Goal: Navigation & Orientation: Find specific page/section

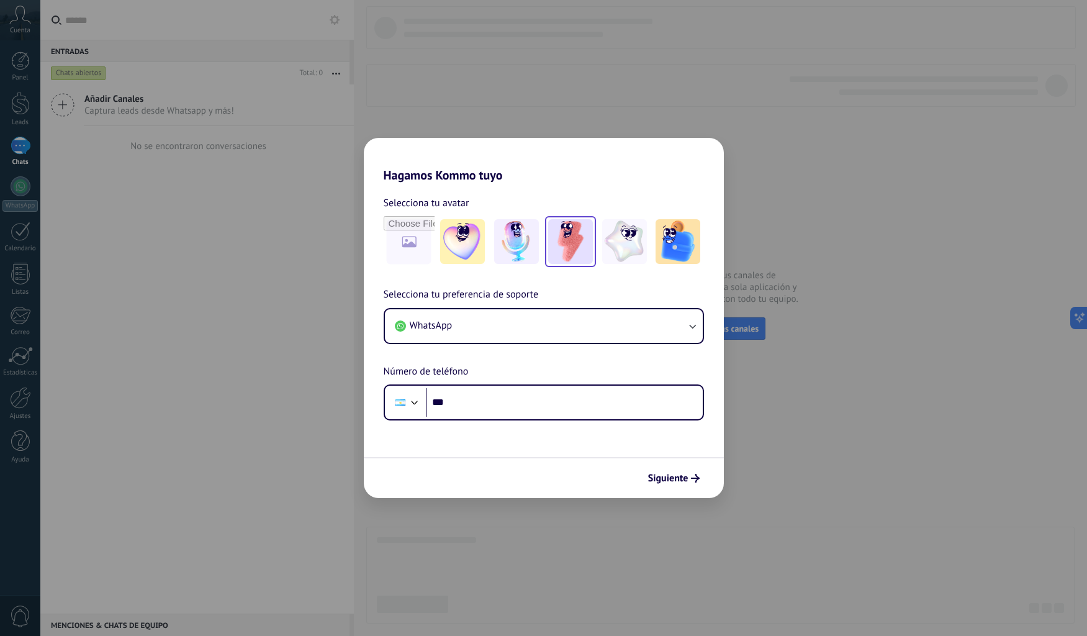
click at [576, 235] on img at bounding box center [570, 241] width 45 height 45
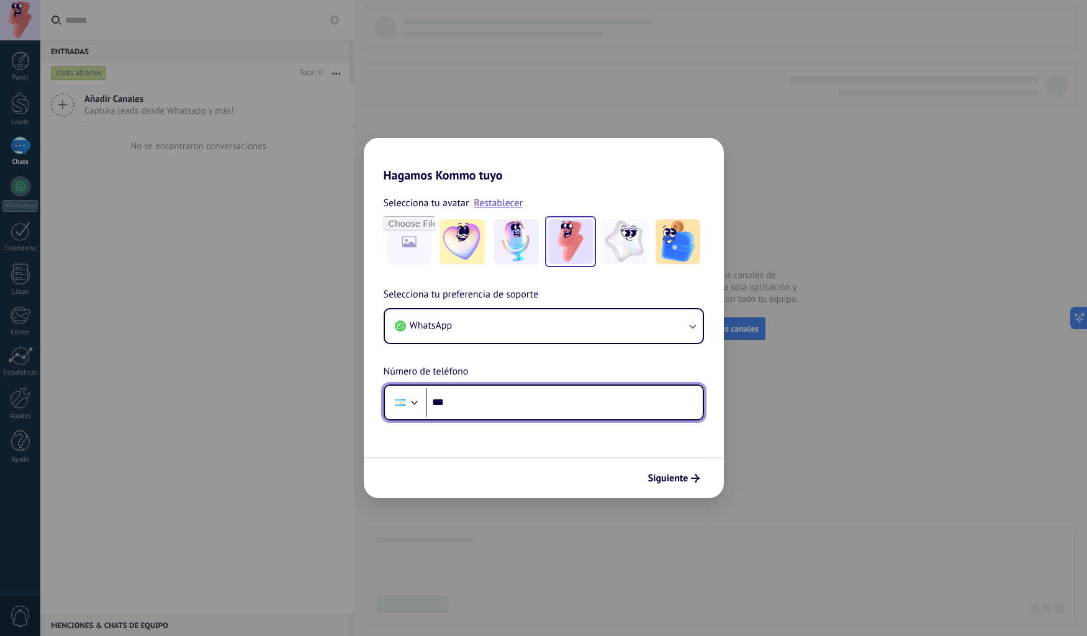
click at [451, 402] on input "***" at bounding box center [564, 402] width 277 height 29
type input "**********"
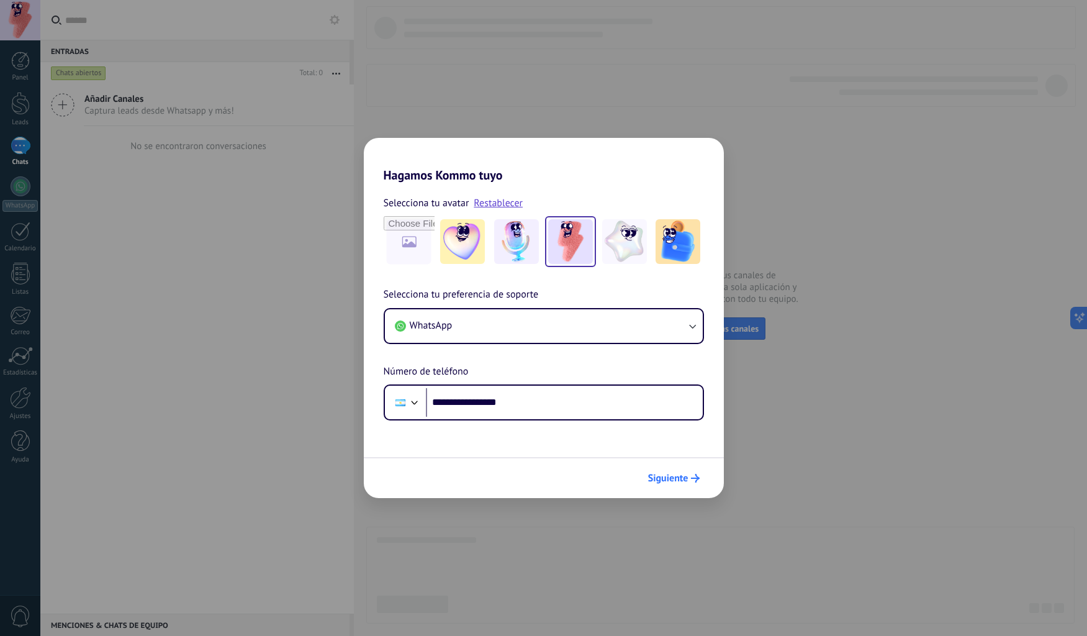
click at [668, 476] on span "Siguiente" at bounding box center [668, 478] width 40 height 9
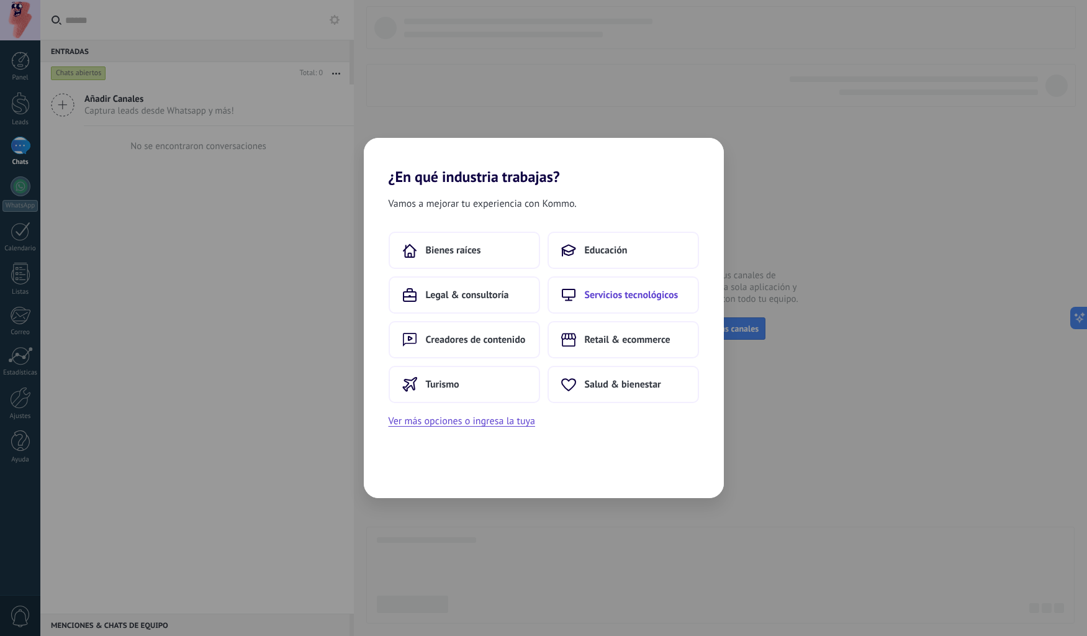
click at [643, 301] on span "Servicios tecnológicos" at bounding box center [632, 295] width 94 height 12
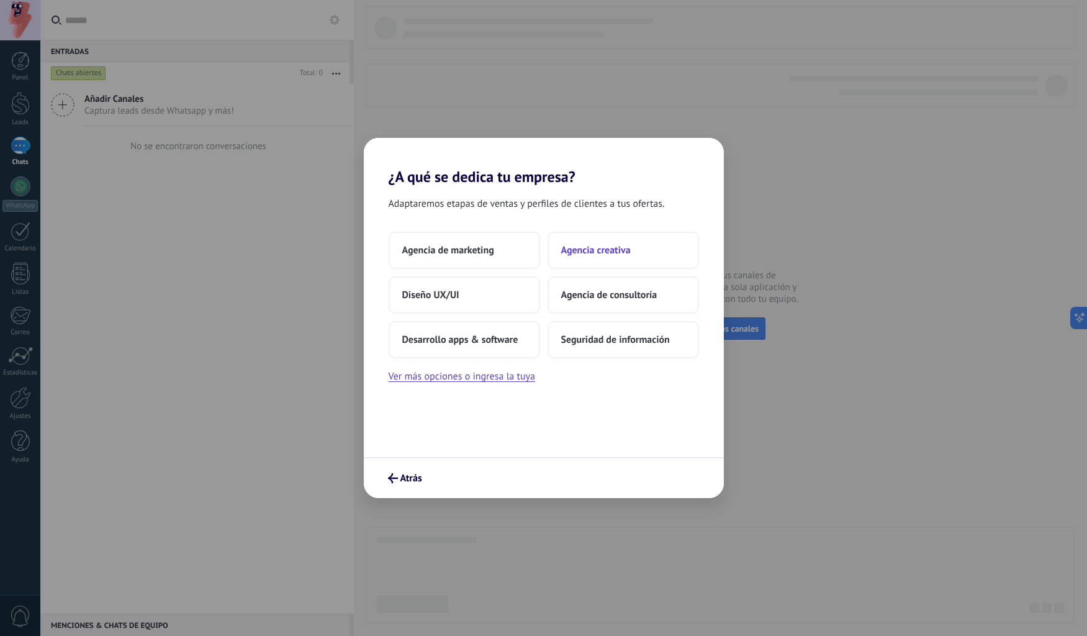
click at [582, 250] on span "Agencia creativa" at bounding box center [596, 250] width 70 height 12
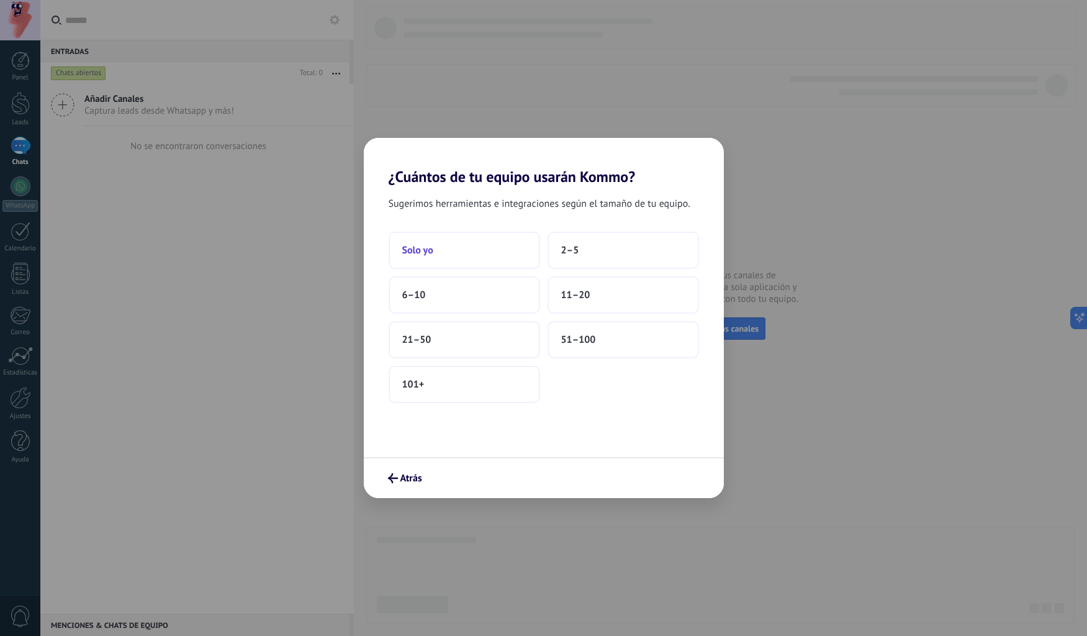
click at [465, 252] on button "Solo yo" at bounding box center [465, 250] width 152 height 37
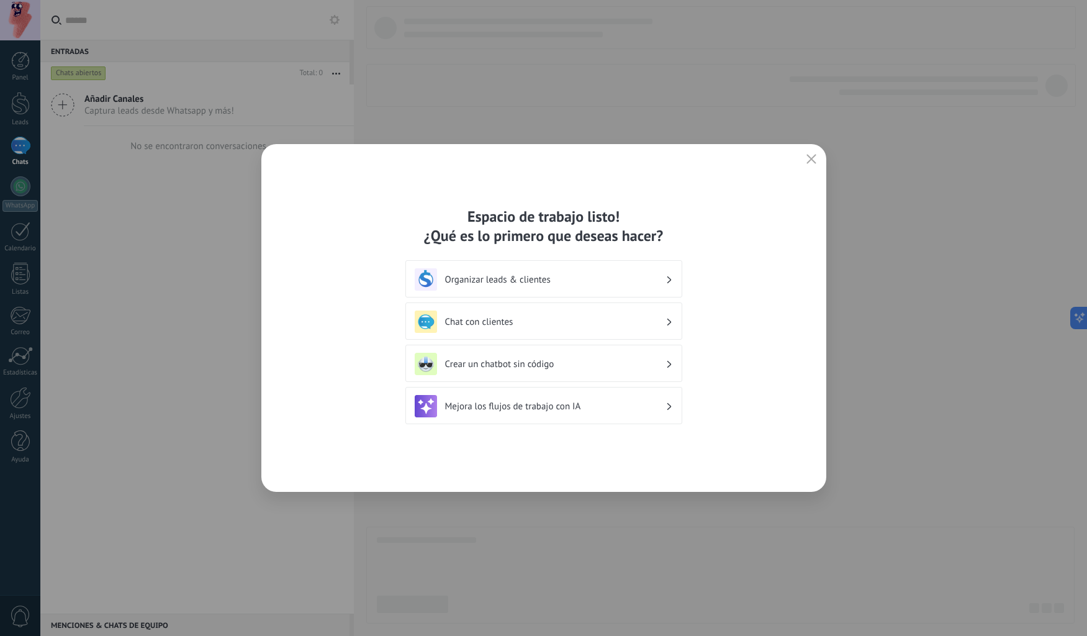
click at [743, 411] on div "Espacio de trabajo listo! ¿Qué es lo primero que deseas hacer? Organizar leads …" at bounding box center [543, 318] width 565 height 348
click at [812, 158] on icon "button" at bounding box center [812, 159] width 10 height 10
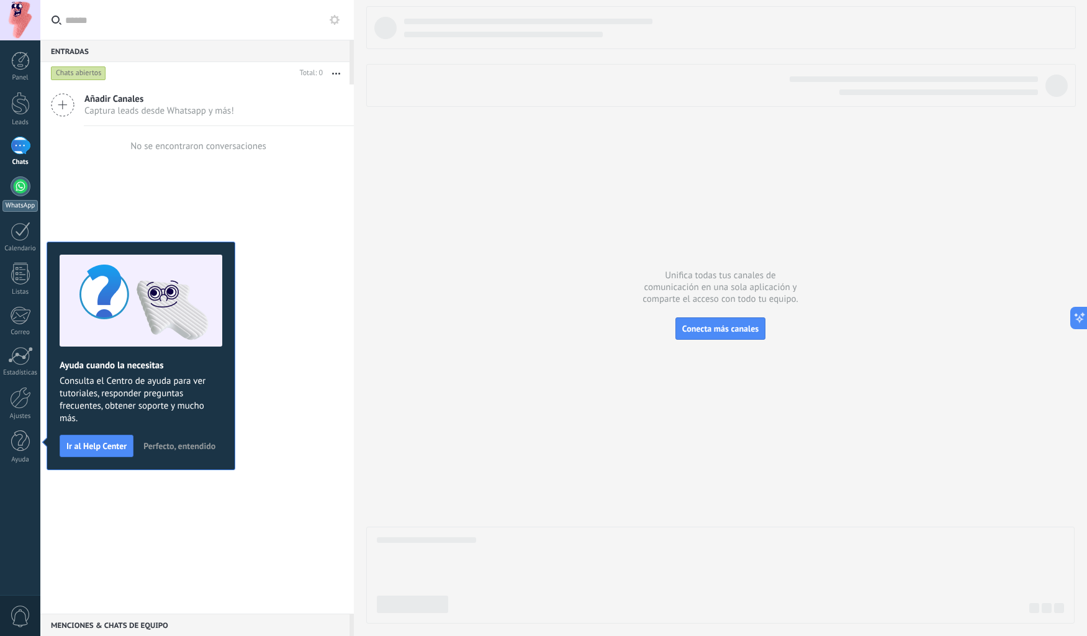
click at [17, 185] on div at bounding box center [21, 186] width 20 height 20
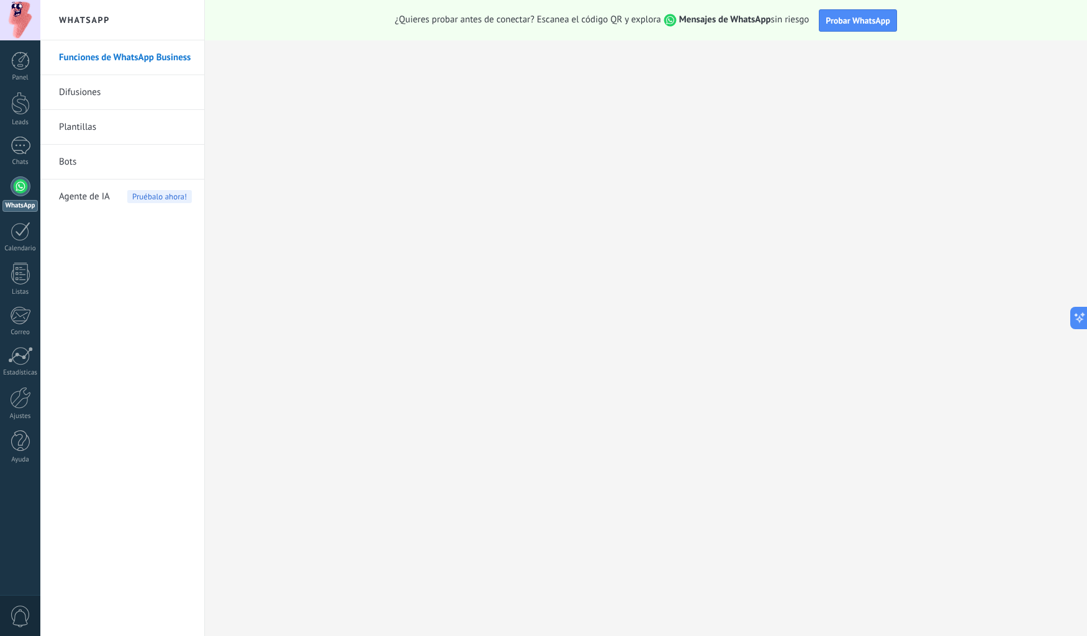
click at [20, 186] on div at bounding box center [21, 186] width 20 height 20
click at [141, 57] on link "Funciones de WhatsApp Business" at bounding box center [125, 57] width 133 height 35
click at [94, 93] on link "Difusiones" at bounding box center [125, 92] width 133 height 35
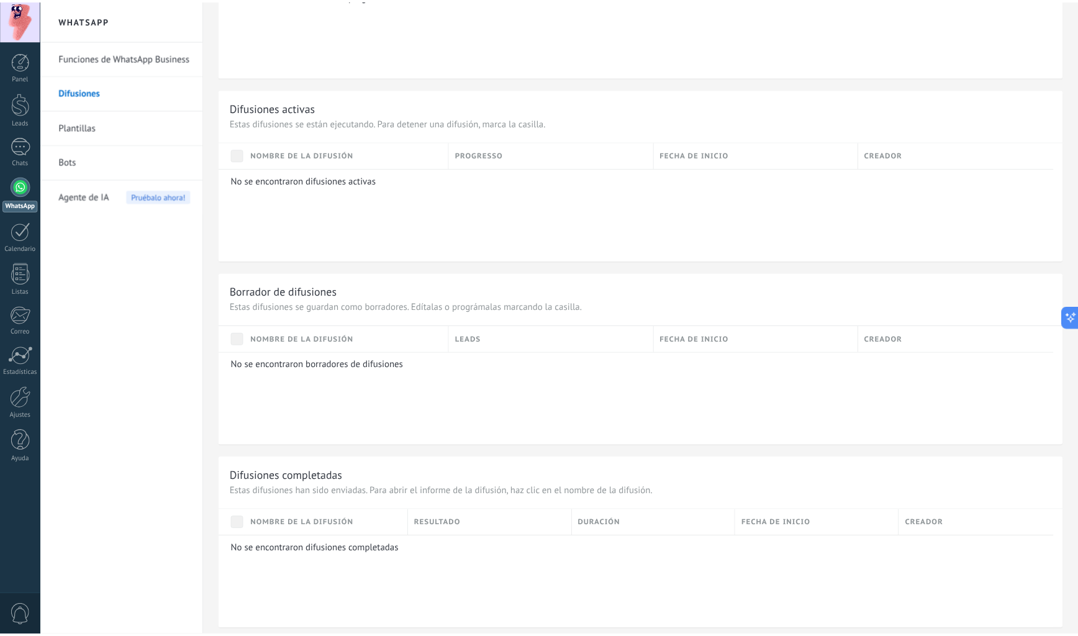
scroll to position [342, 0]
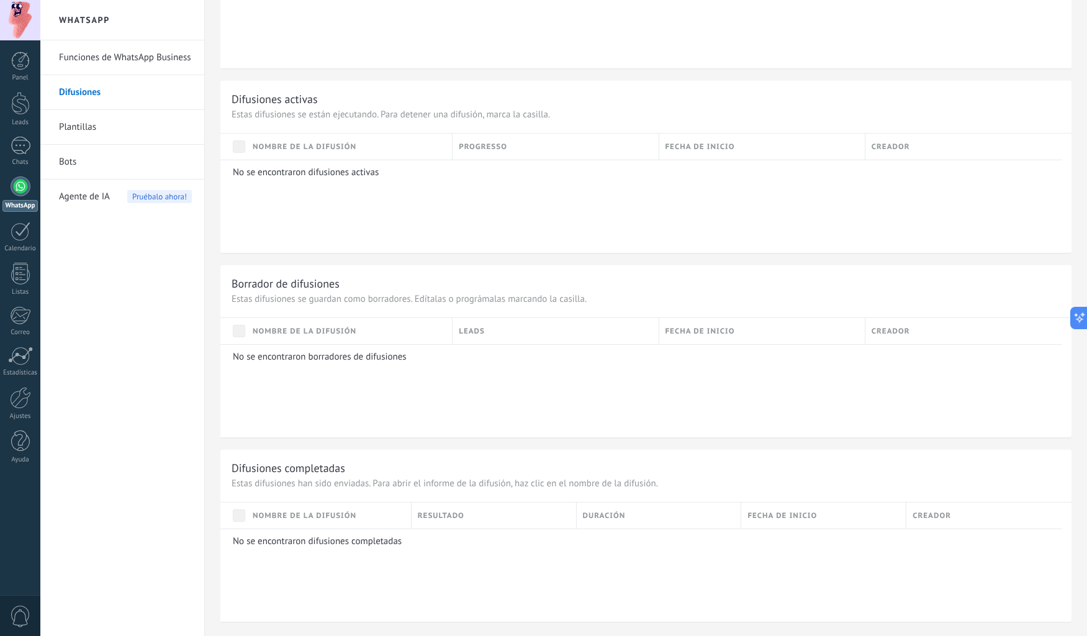
click at [20, 20] on div at bounding box center [20, 20] width 40 height 40
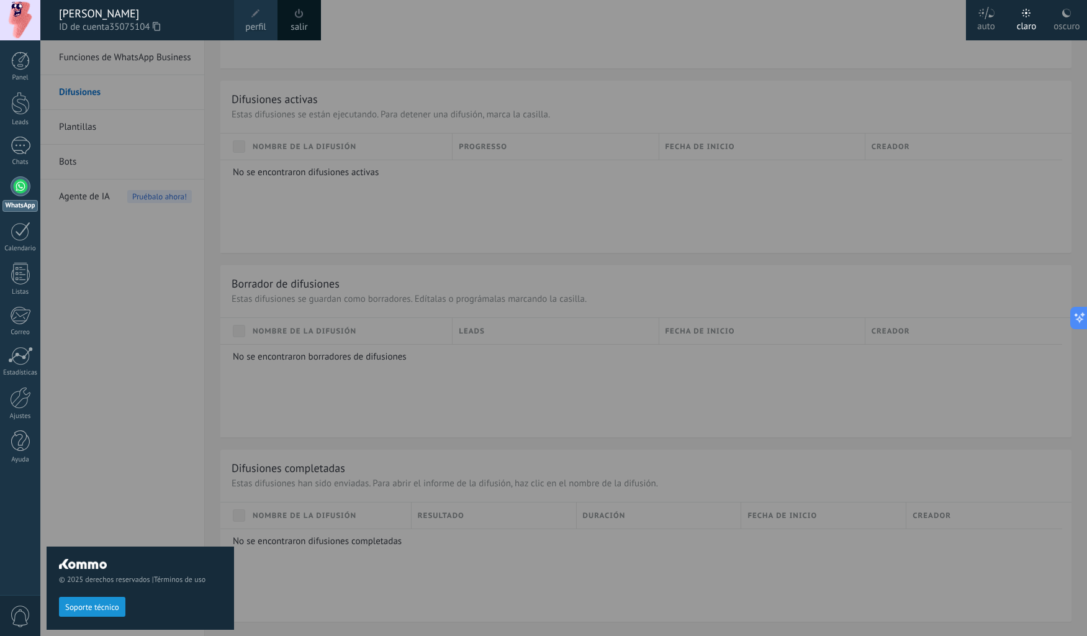
click at [618, 38] on div at bounding box center [583, 318] width 1087 height 636
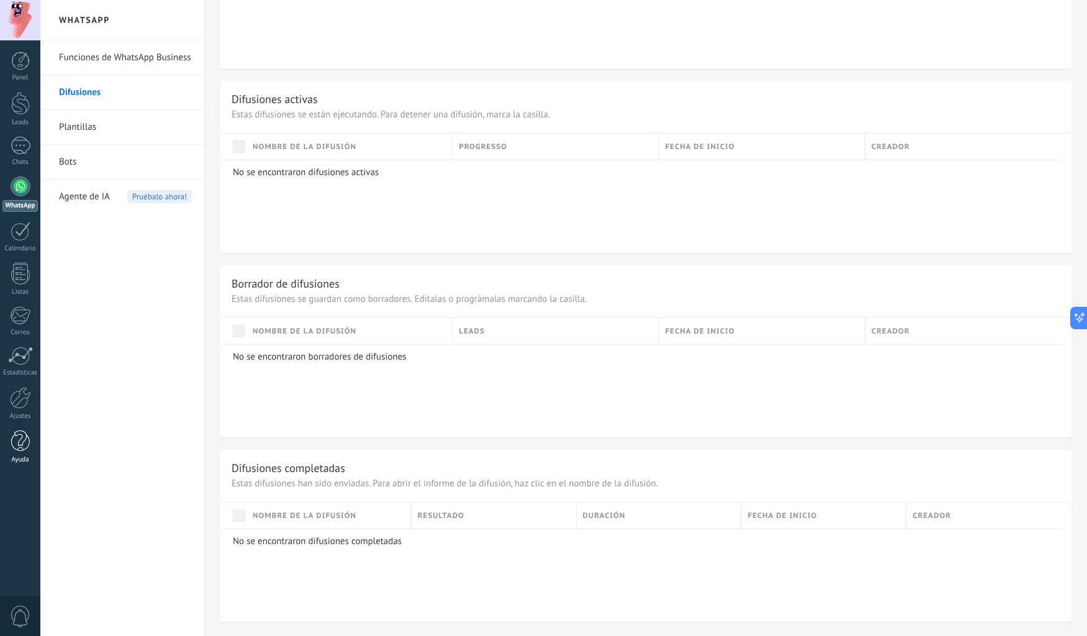
click at [13, 434] on div at bounding box center [20, 441] width 19 height 22
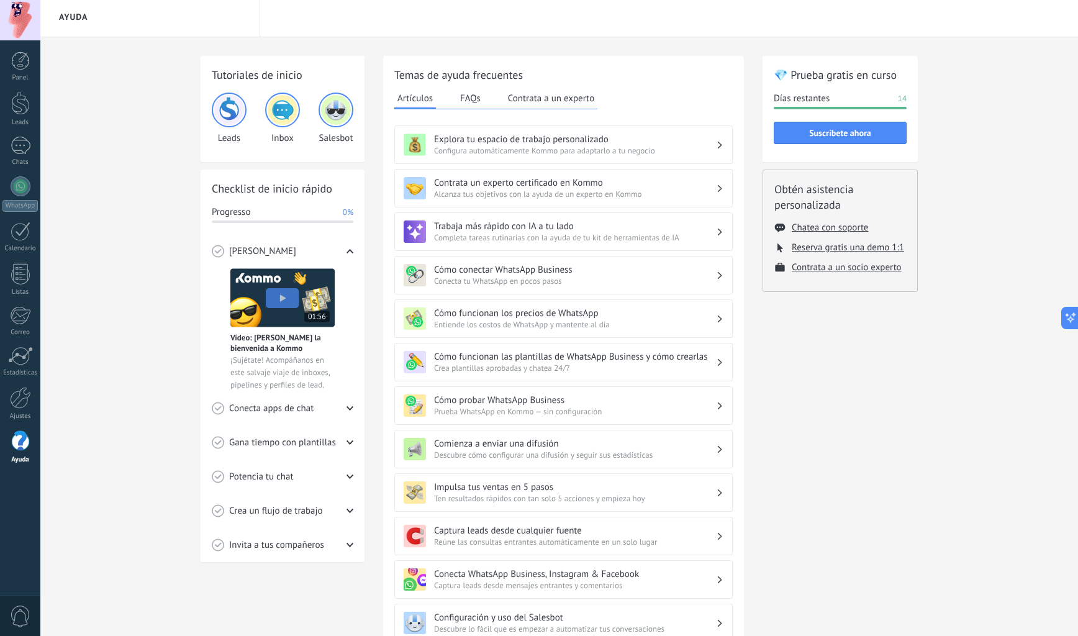
scroll to position [4, 0]
click at [497, 17] on div "Ayuda" at bounding box center [559, 16] width 1038 height 40
click at [472, 19] on div "Ayuda" at bounding box center [559, 16] width 1038 height 40
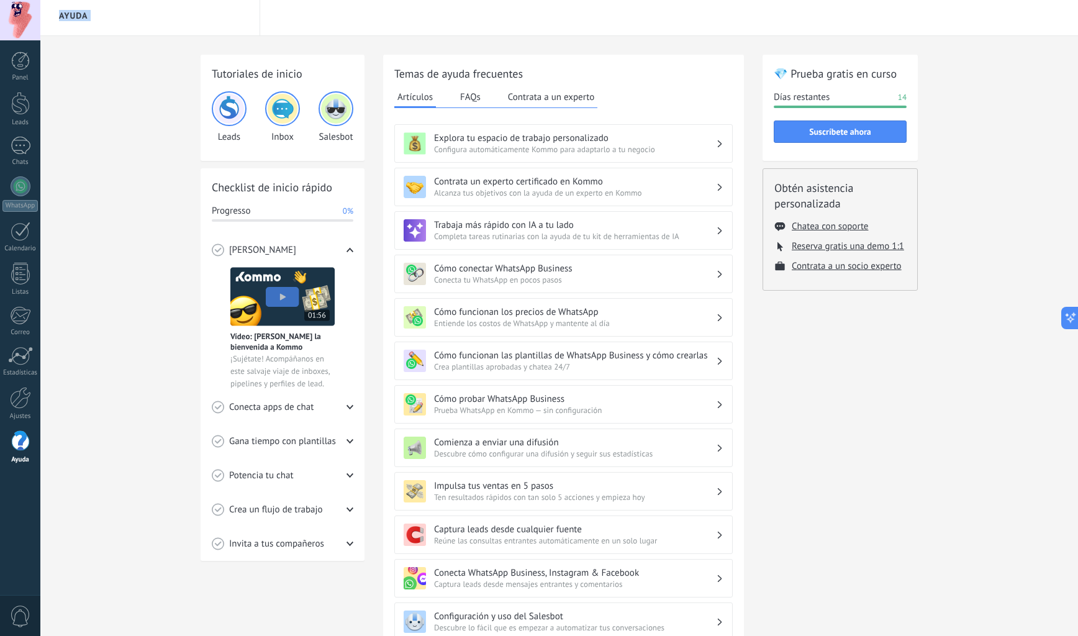
click at [472, 19] on div "Ayuda" at bounding box center [559, 16] width 1038 height 40
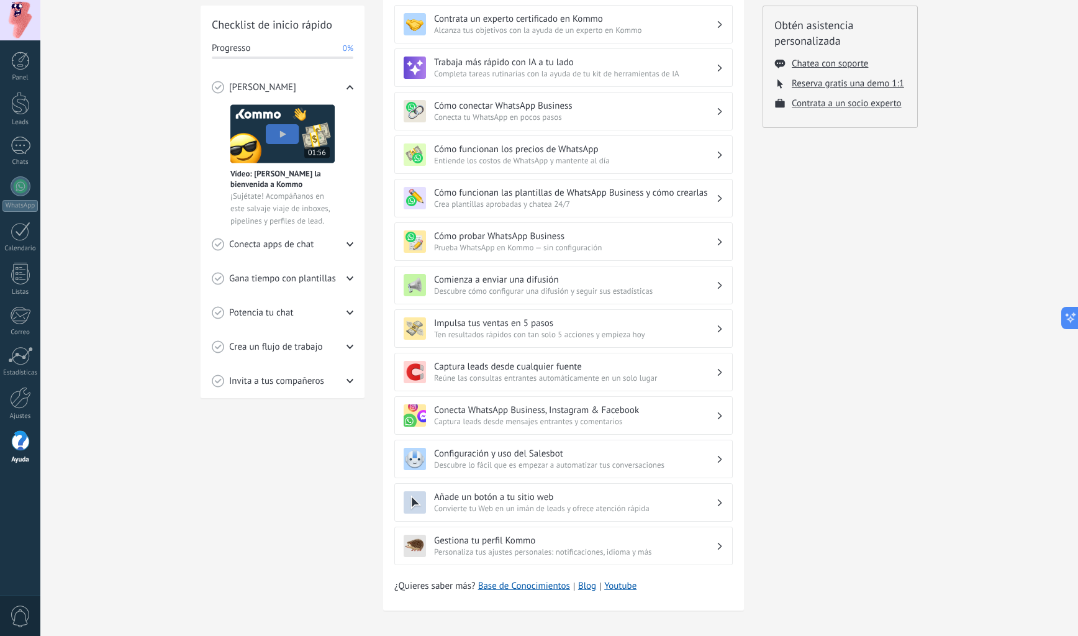
scroll to position [176, 0]
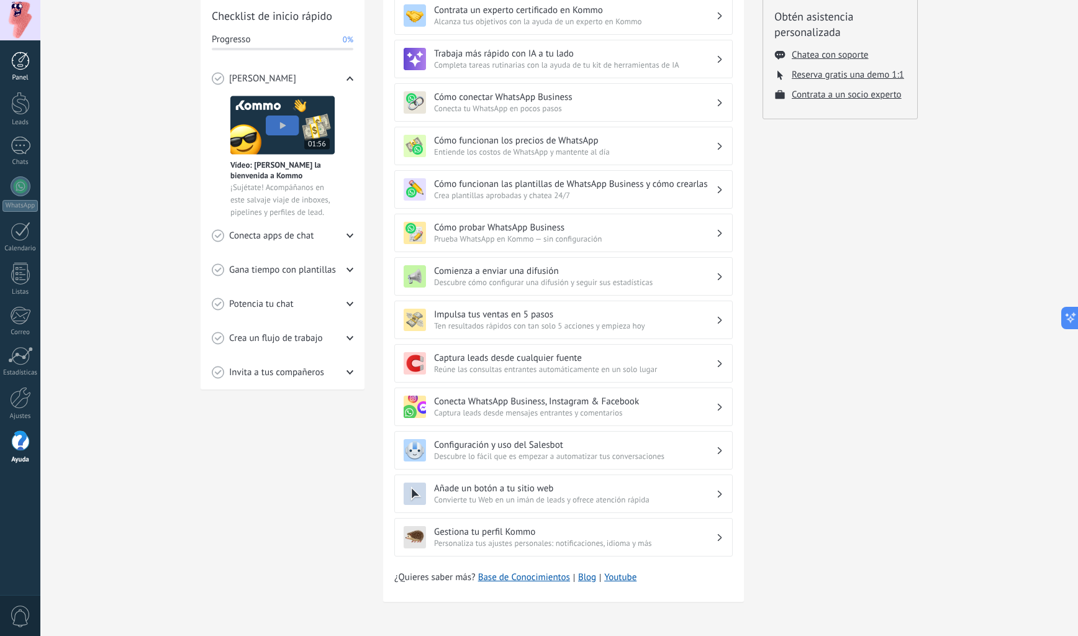
click at [16, 55] on div at bounding box center [20, 61] width 19 height 19
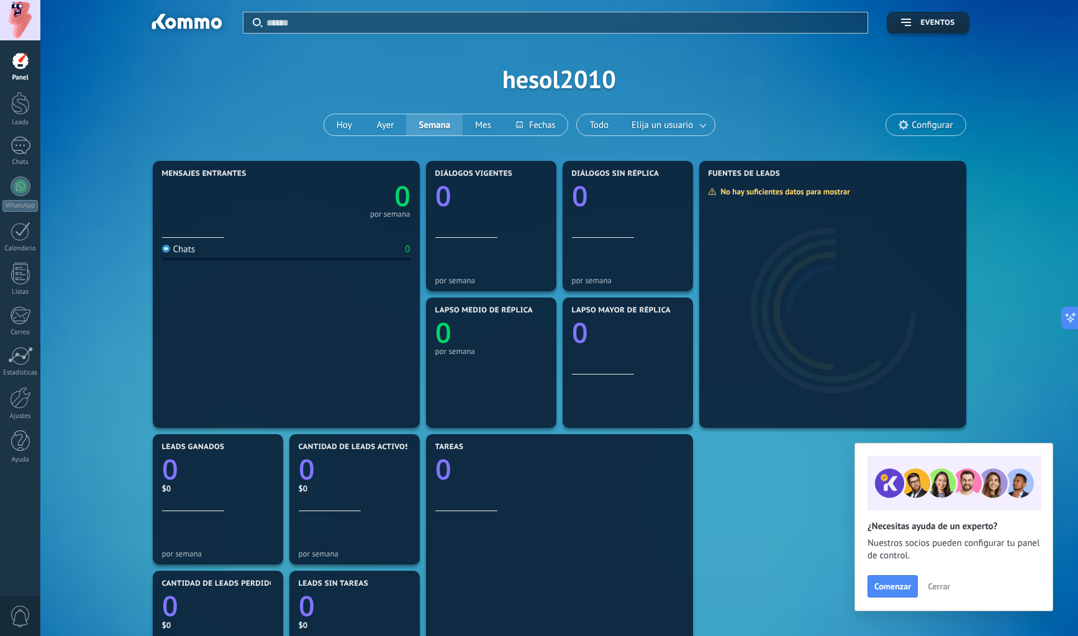
scroll to position [1, 0]
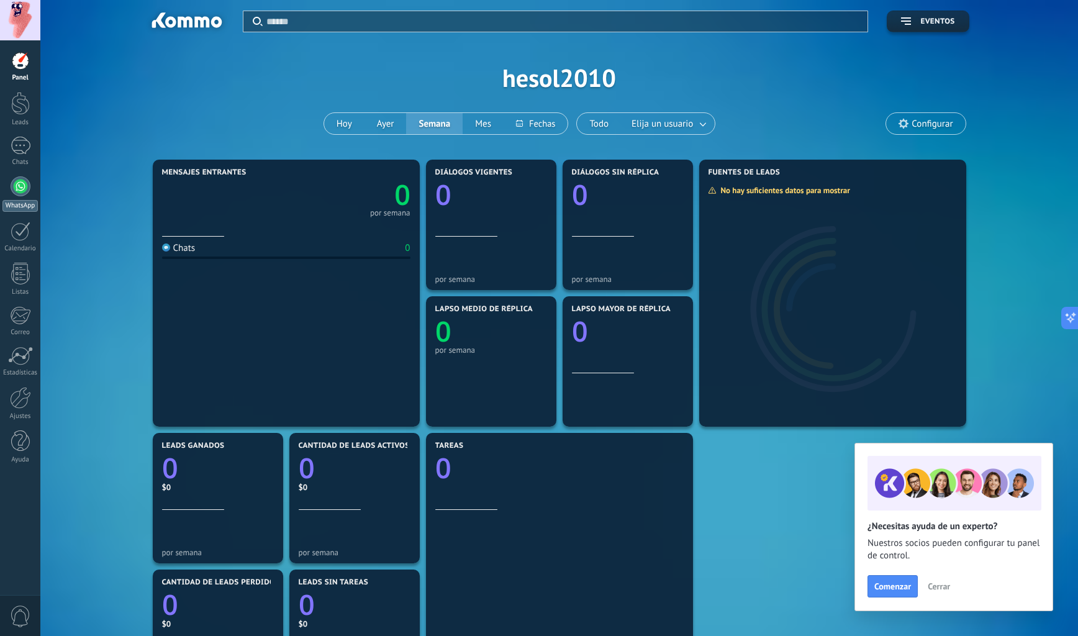
click at [19, 182] on div at bounding box center [21, 186] width 20 height 20
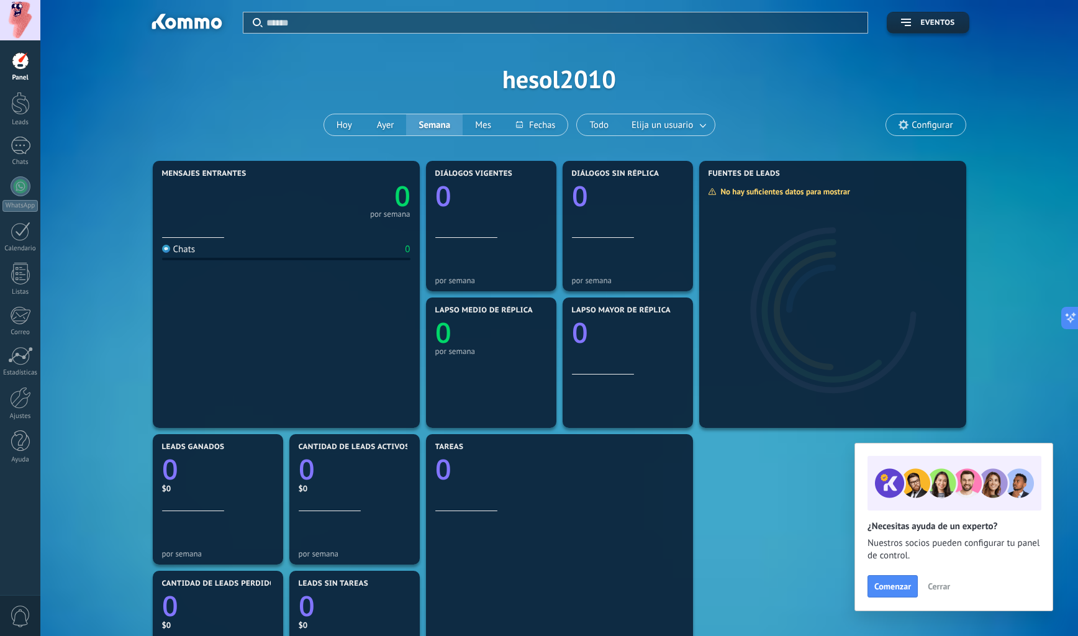
click at [282, 22] on input "text" at bounding box center [563, 22] width 594 height 13
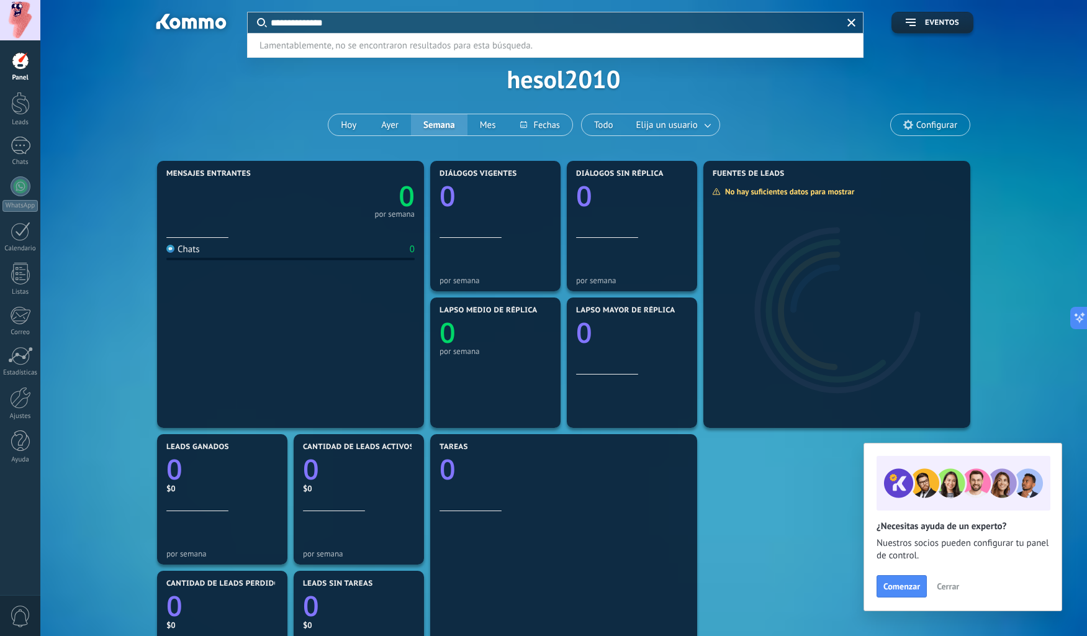
type input "**********"
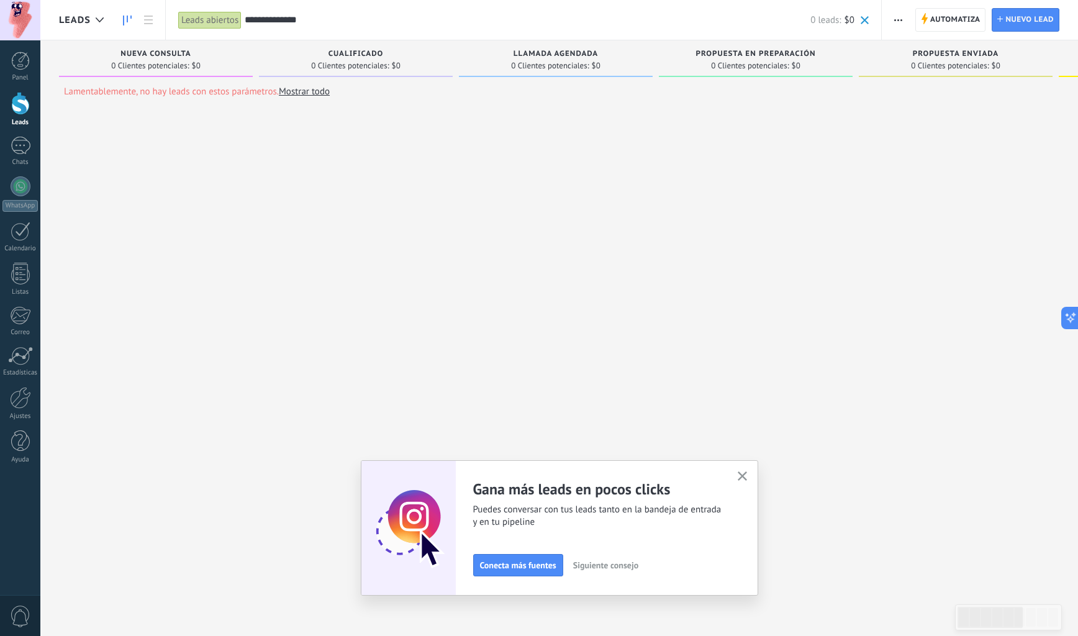
click at [747, 473] on icon "button" at bounding box center [742, 475] width 9 height 9
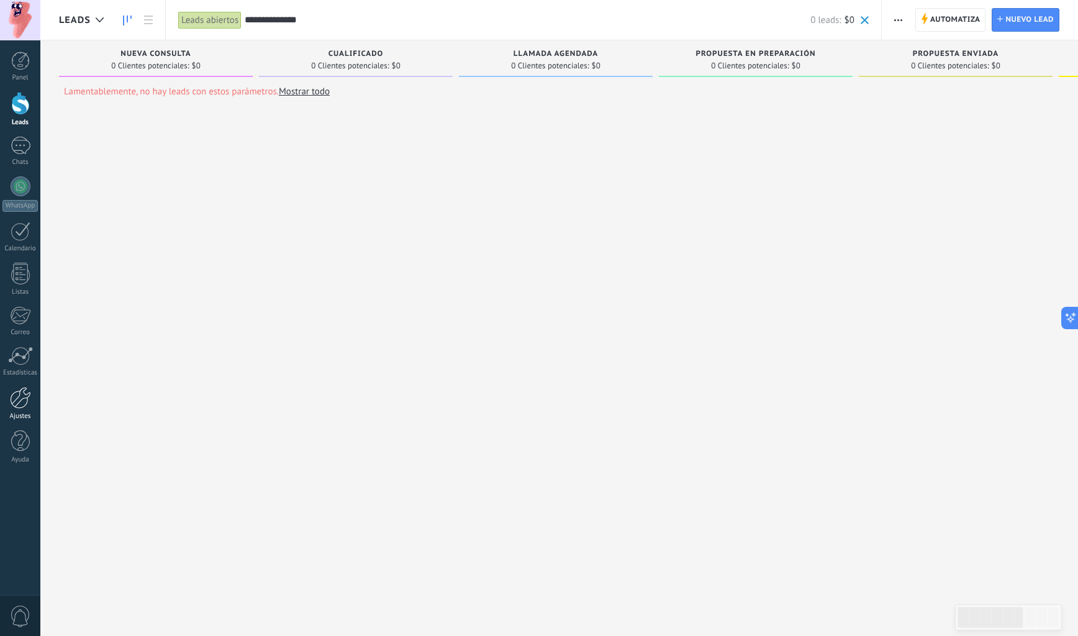
click at [20, 397] on div at bounding box center [20, 398] width 21 height 22
